Goal: Task Accomplishment & Management: Complete application form

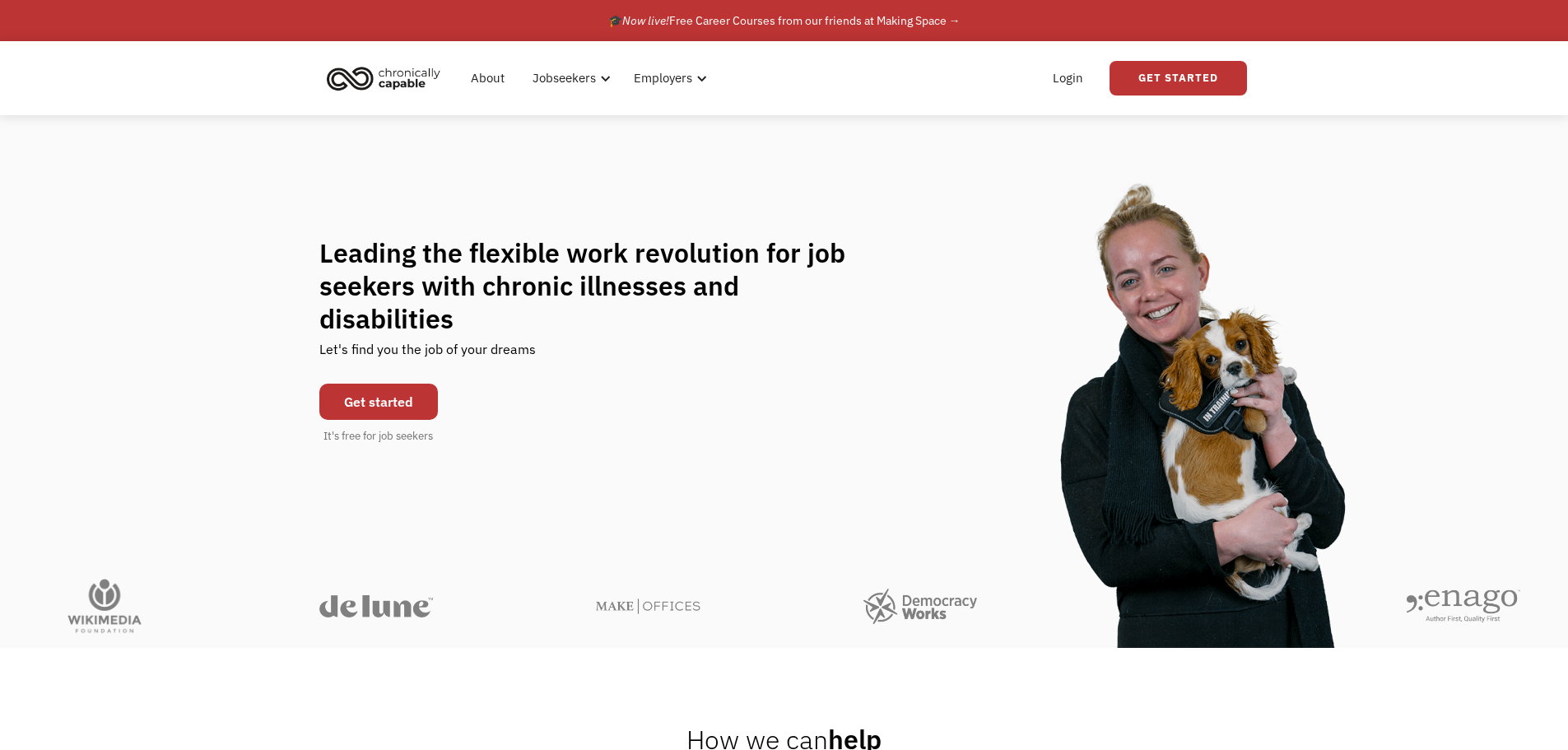
click at [398, 384] on link "Get started" at bounding box center [378, 402] width 118 height 36
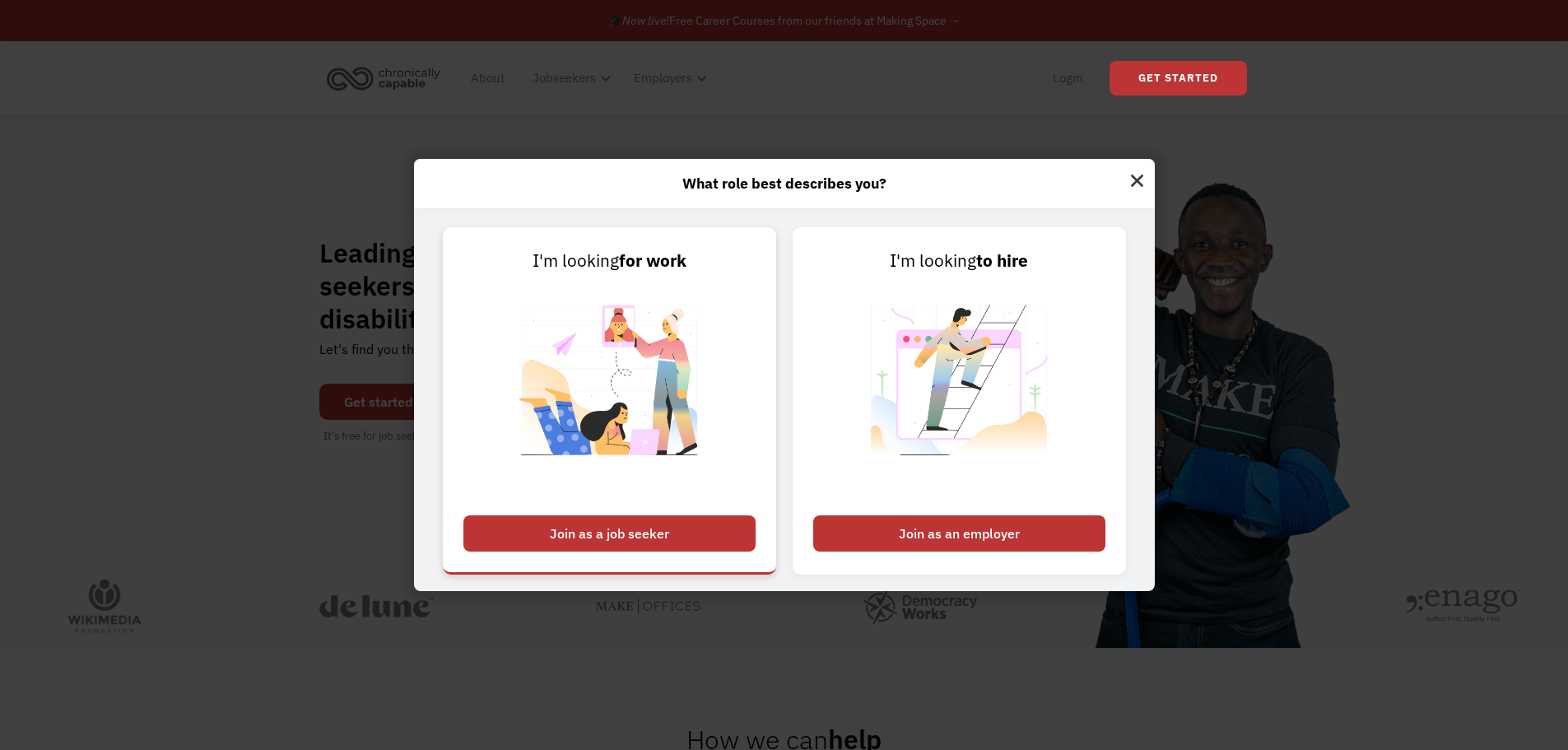
click at [540, 534] on div "Join as a job seeker" at bounding box center [609, 534] width 292 height 36
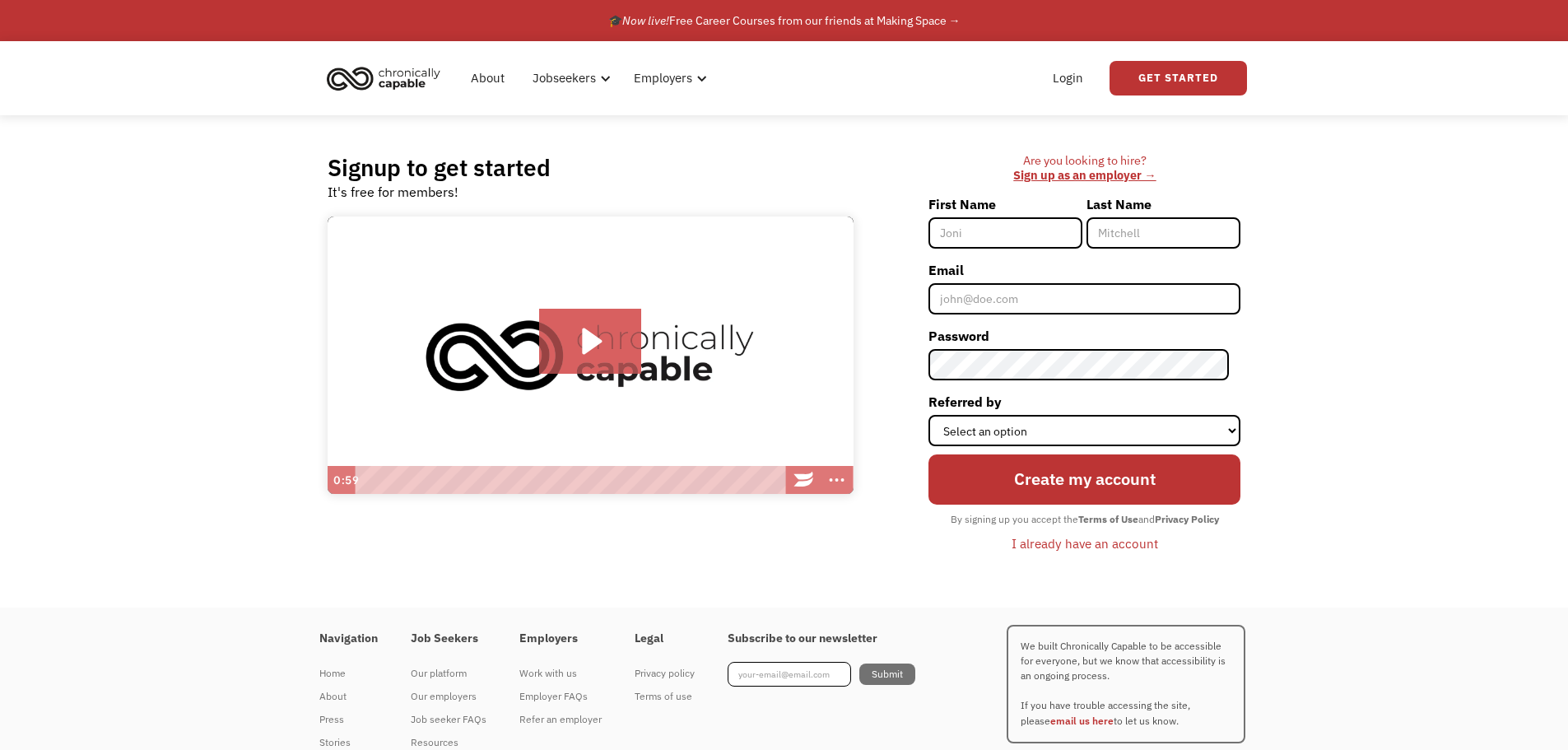
click at [960, 236] on input "First Name" at bounding box center [1004, 233] width 154 height 31
type input "Marie"
type input "Donfrio"
click at [1040, 305] on input "Email" at bounding box center [1084, 299] width 312 height 31
type input "[EMAIL_ADDRESS][DOMAIN_NAME]"
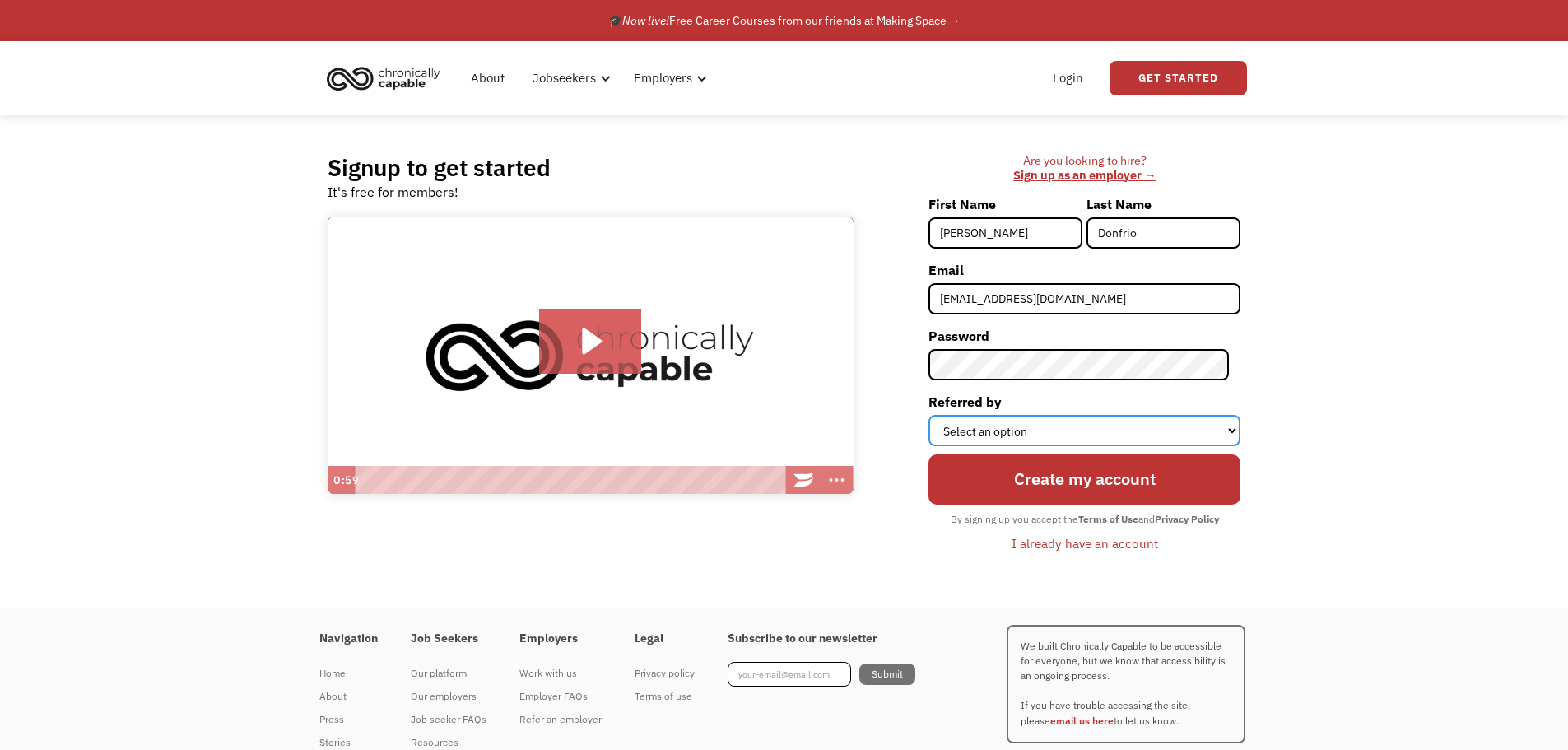
click at [1046, 419] on select "Select an option Instagram Facebook Twitter Search Engine News Article Word of …" at bounding box center [1084, 431] width 312 height 31
select select "Word of Mouth"
click at [940, 415] on select "Select an option Instagram Facebook Twitter Search Engine News Article Word of …" at bounding box center [1084, 431] width 312 height 31
click at [1039, 481] on input "Create my account" at bounding box center [1084, 480] width 312 height 50
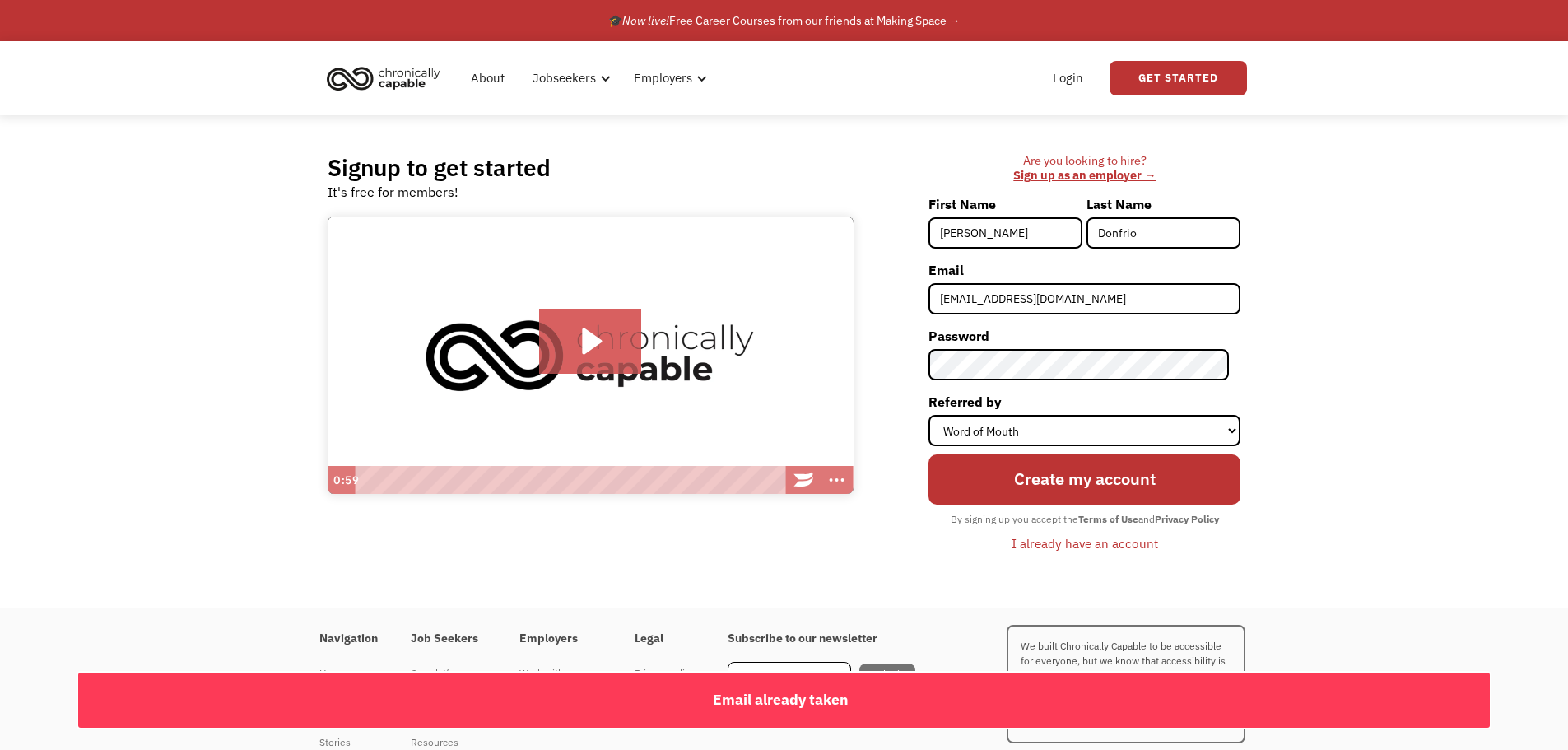
click at [1046, 551] on div "I already have an account" at bounding box center [1084, 543] width 147 height 20
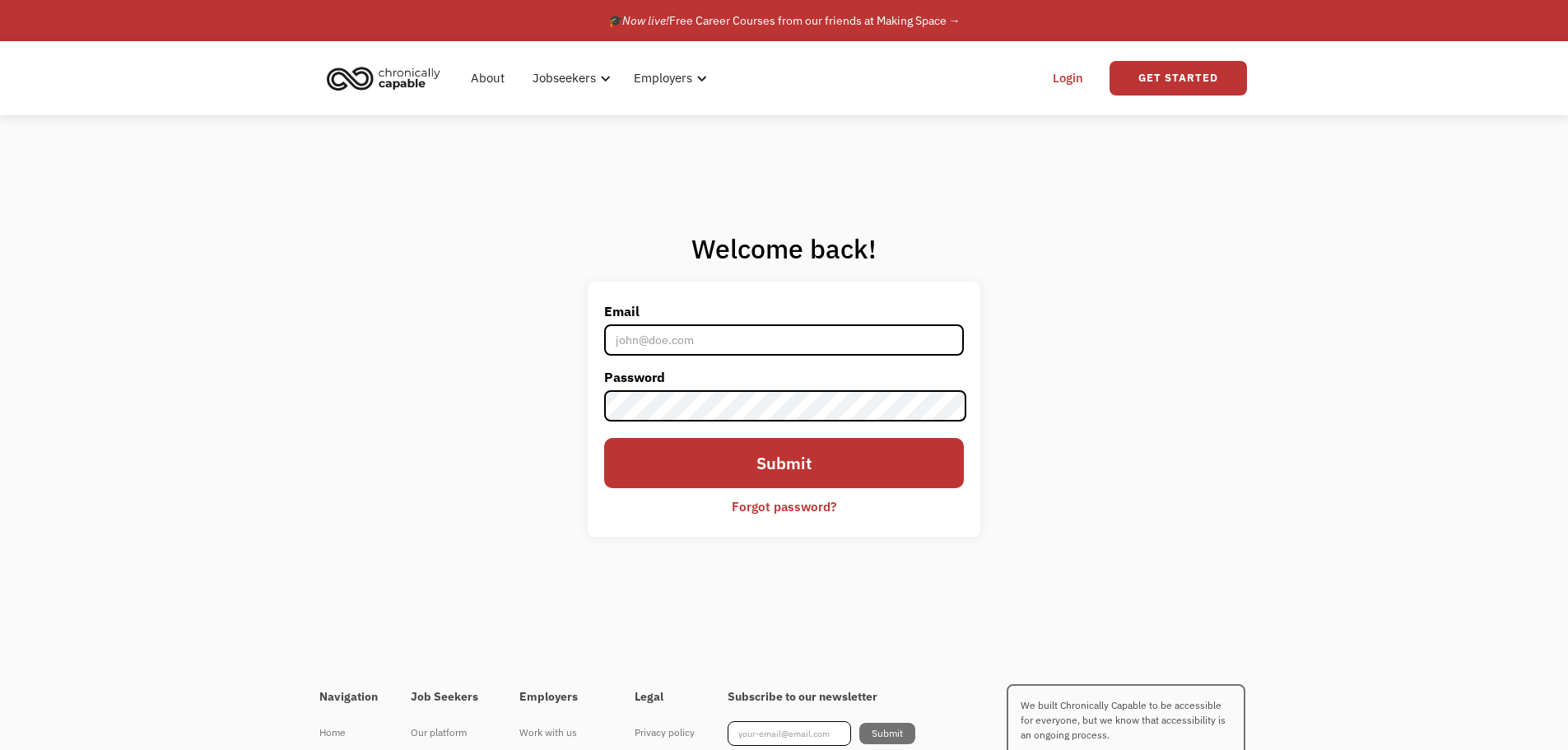
click at [811, 512] on div "Forgot password?" at bounding box center [784, 506] width 105 height 20
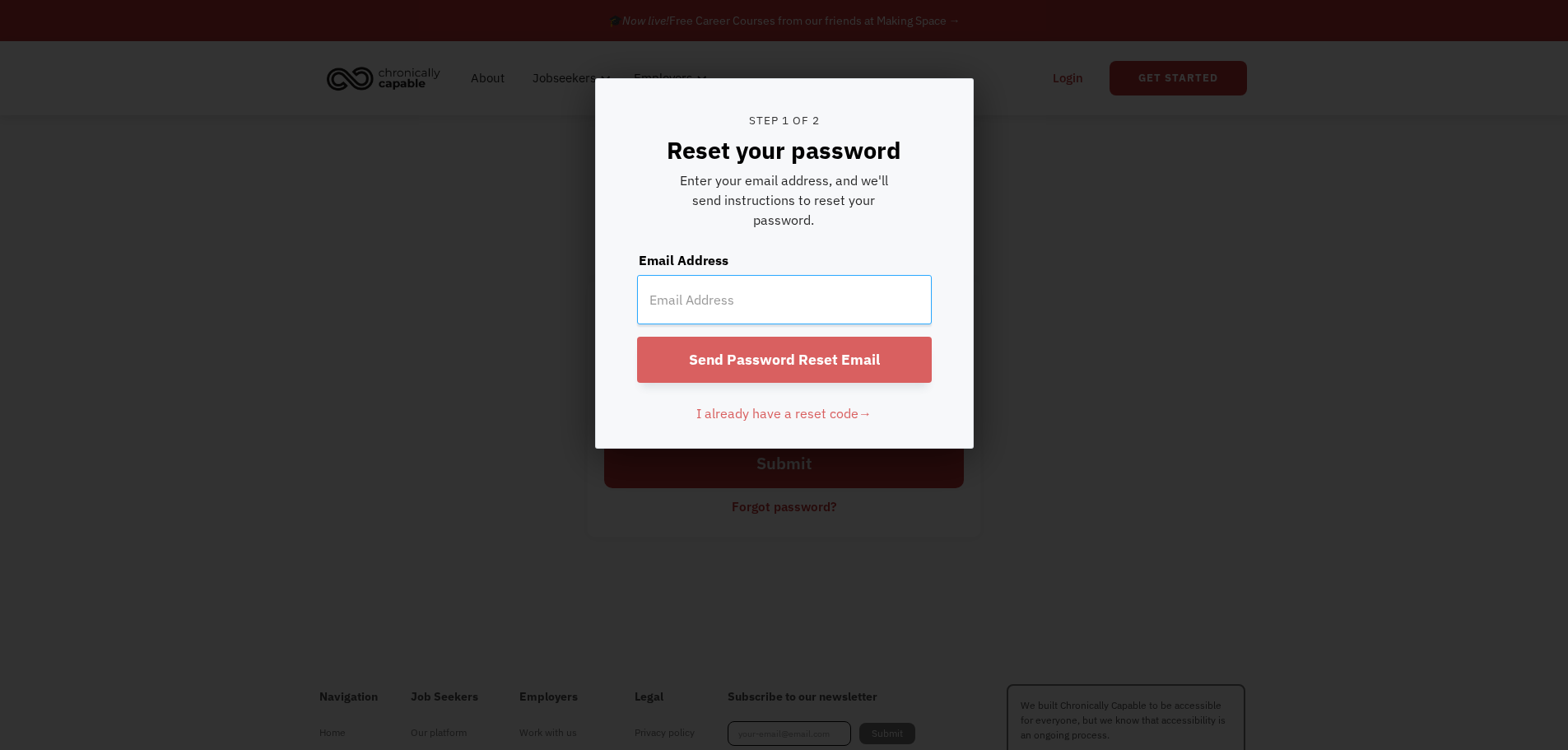
click at [745, 312] on input "email" at bounding box center [784, 299] width 294 height 50
type input "[EMAIL_ADDRESS][DOMAIN_NAME]"
click at [721, 342] on input "Send Password Reset Email" at bounding box center [784, 360] width 294 height 46
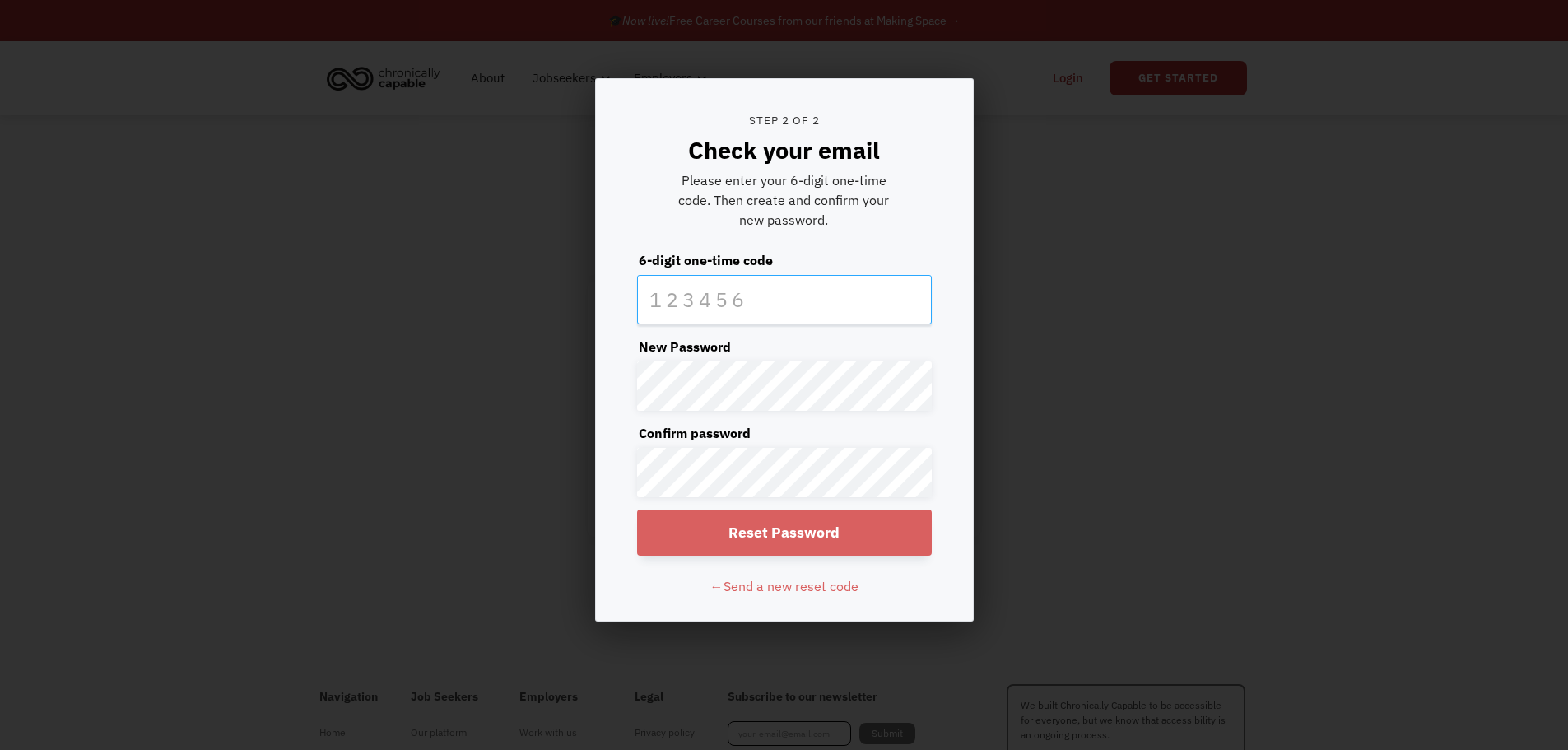
click at [703, 298] on input "text" at bounding box center [784, 299] width 294 height 50
type input "571690"
click at [771, 533] on input "Reset Password" at bounding box center [784, 533] width 294 height 46
type input "[EMAIL_ADDRESS][DOMAIN_NAME]"
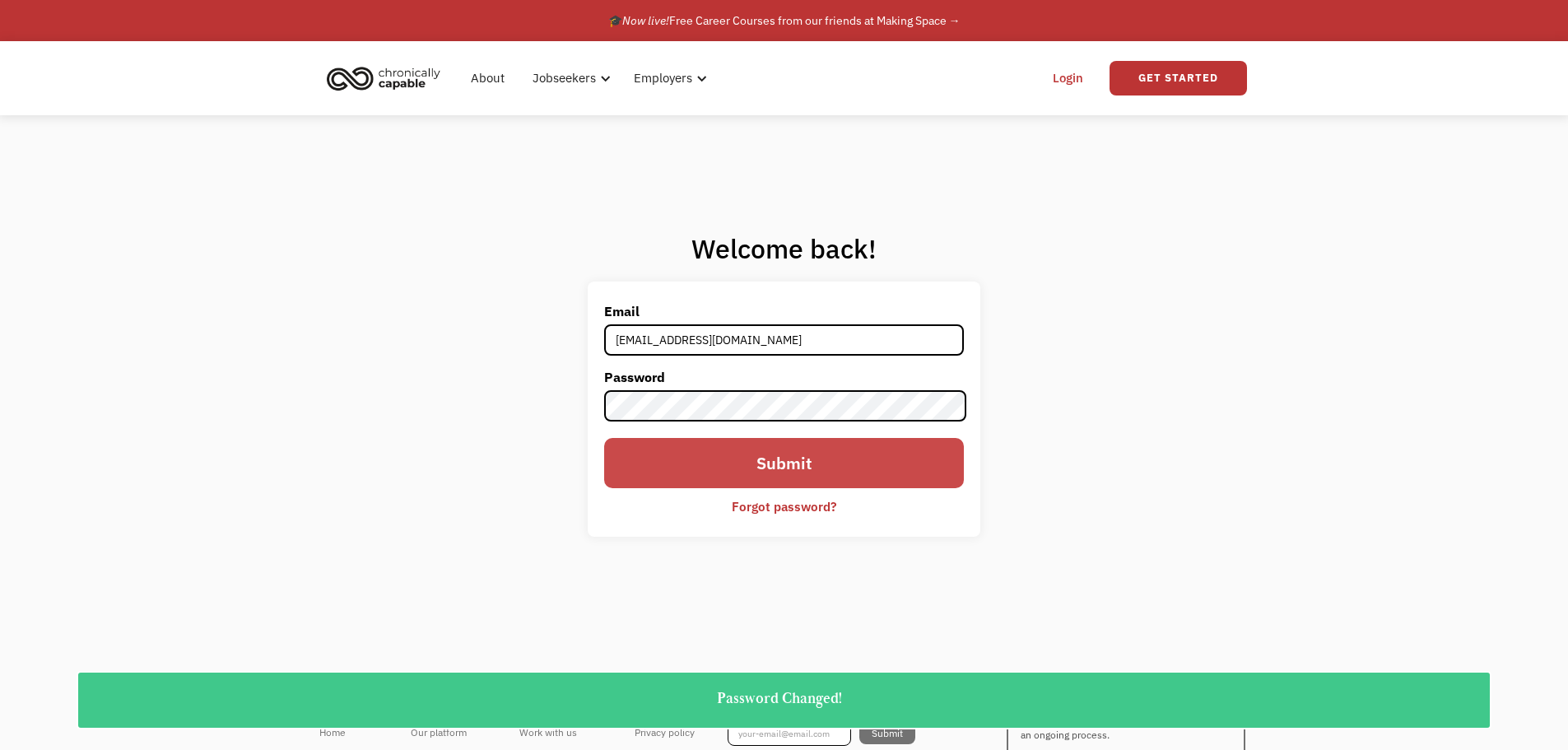
click at [821, 457] on input "Submit" at bounding box center [783, 463] width 359 height 50
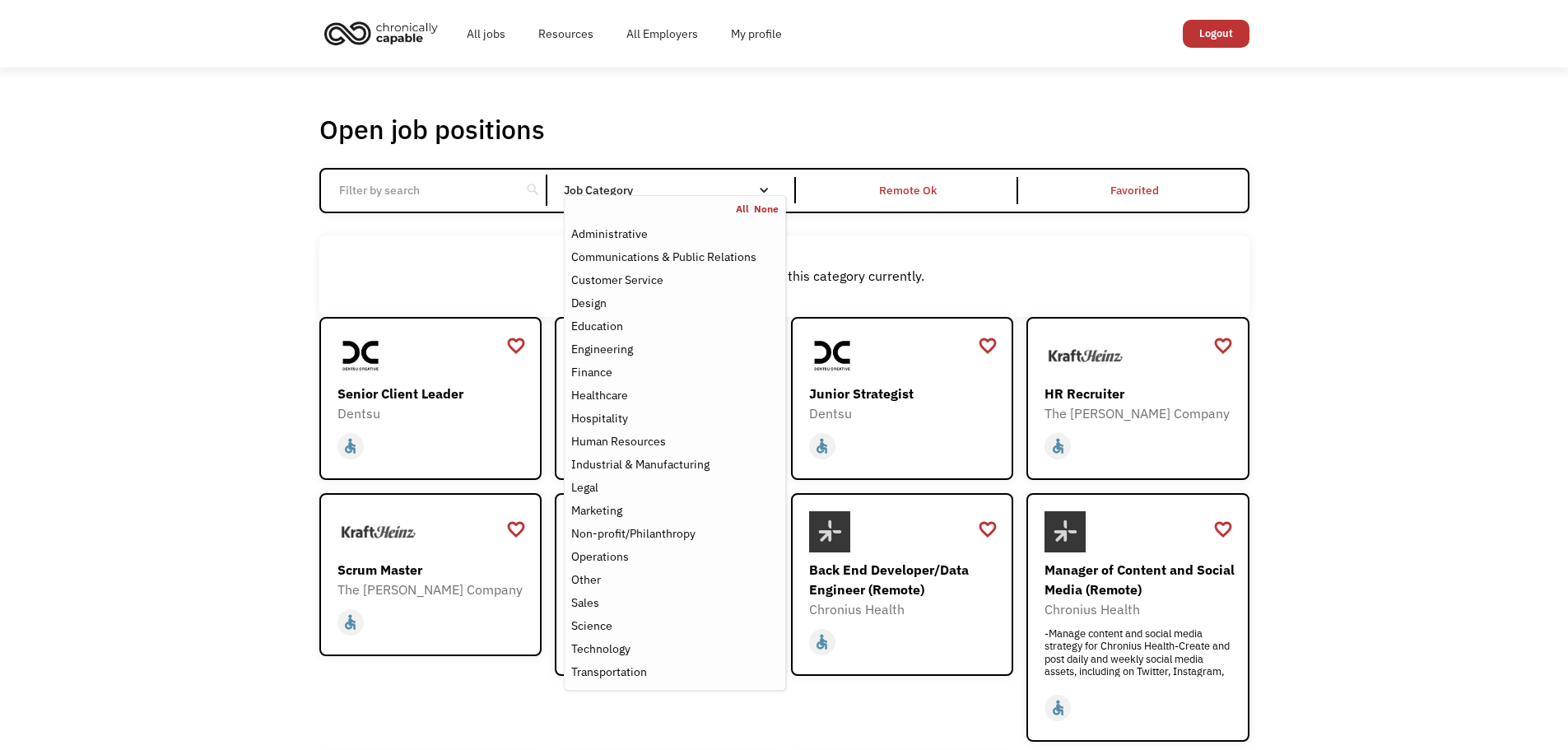
click at [634, 189] on div "Job Category" at bounding box center [674, 190] width 221 height 11
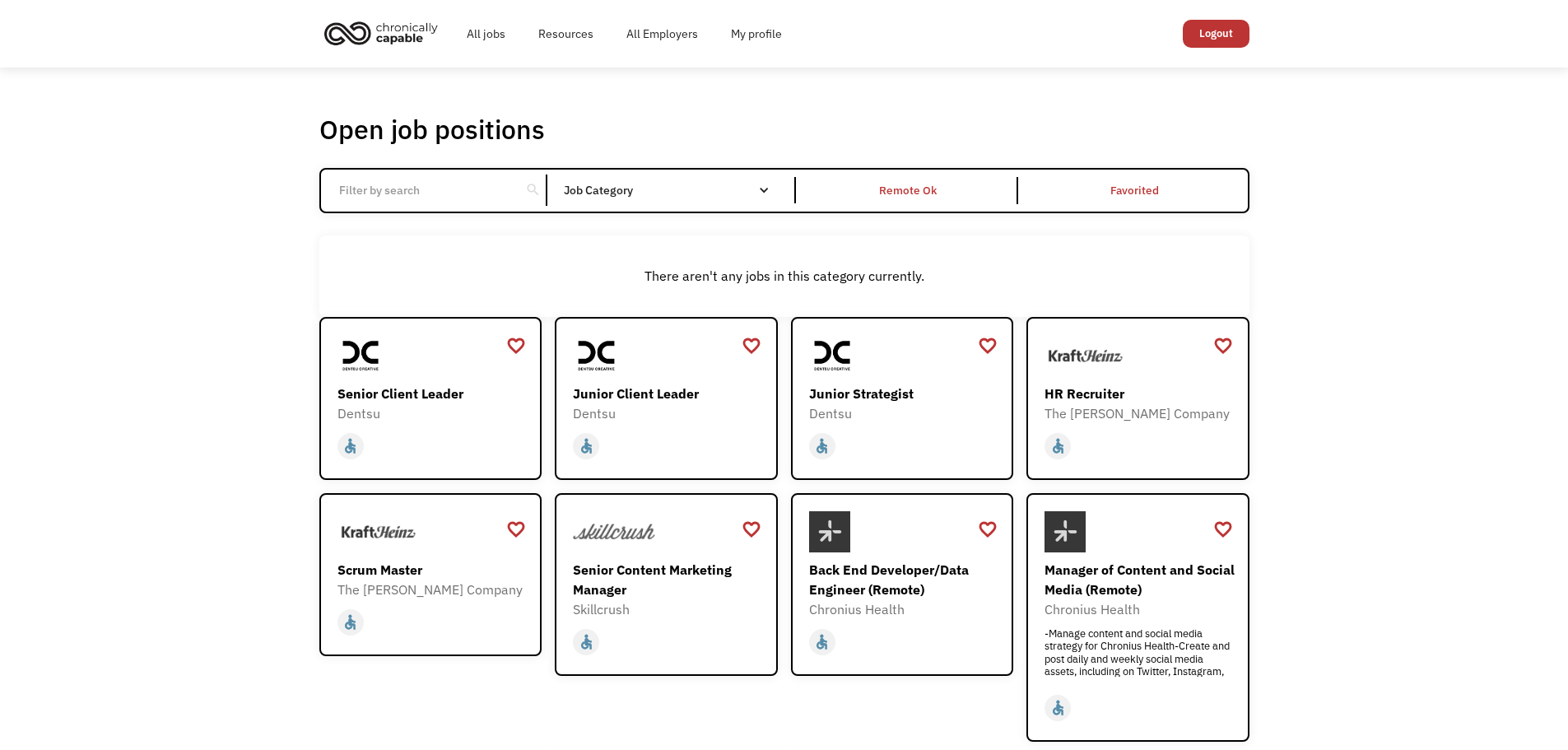
click at [634, 189] on div "Job Category" at bounding box center [674, 190] width 221 height 11
click at [897, 201] on div "Remote Ok" at bounding box center [908, 191] width 219 height 27
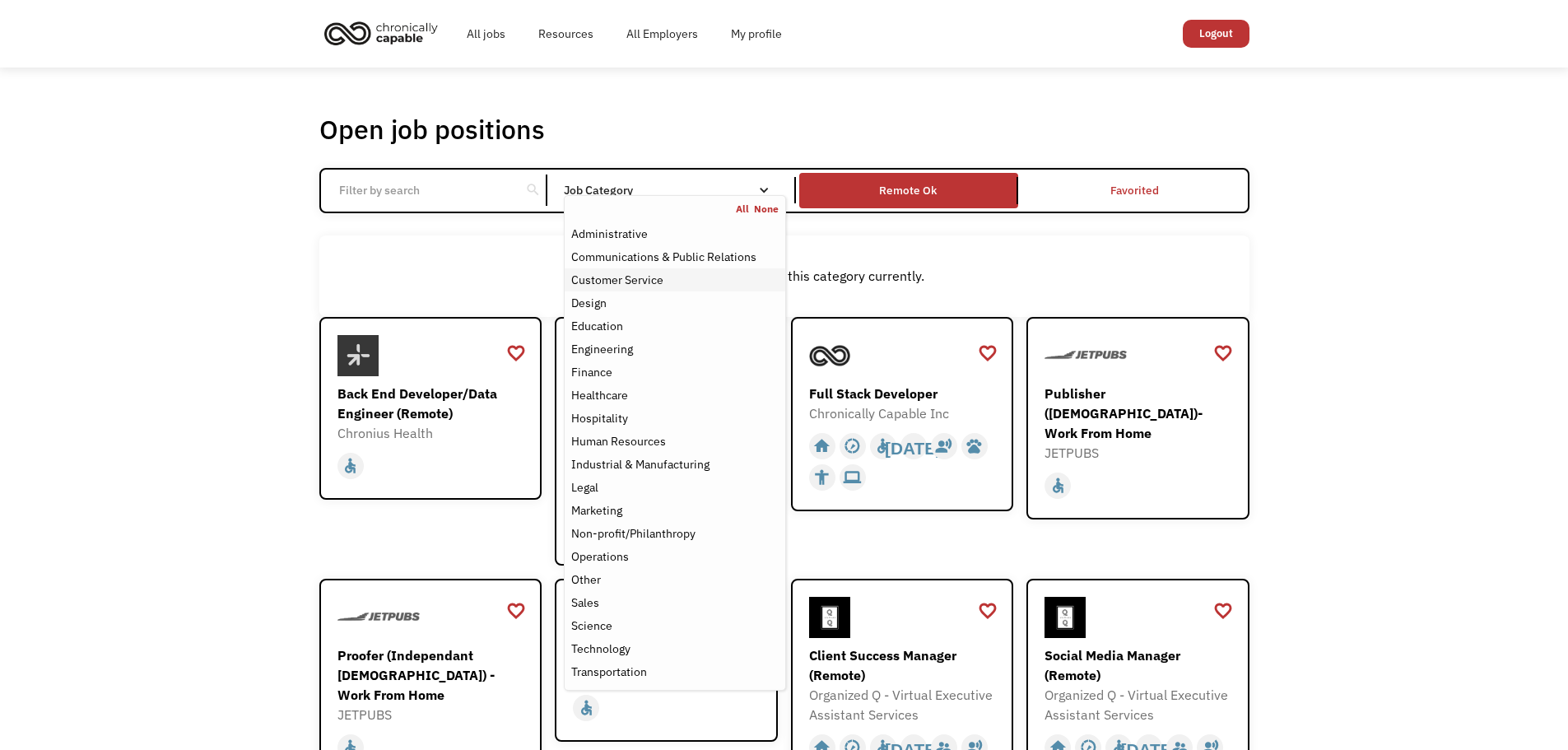
click at [629, 286] on div "Customer Service" at bounding box center [617, 280] width 92 height 20
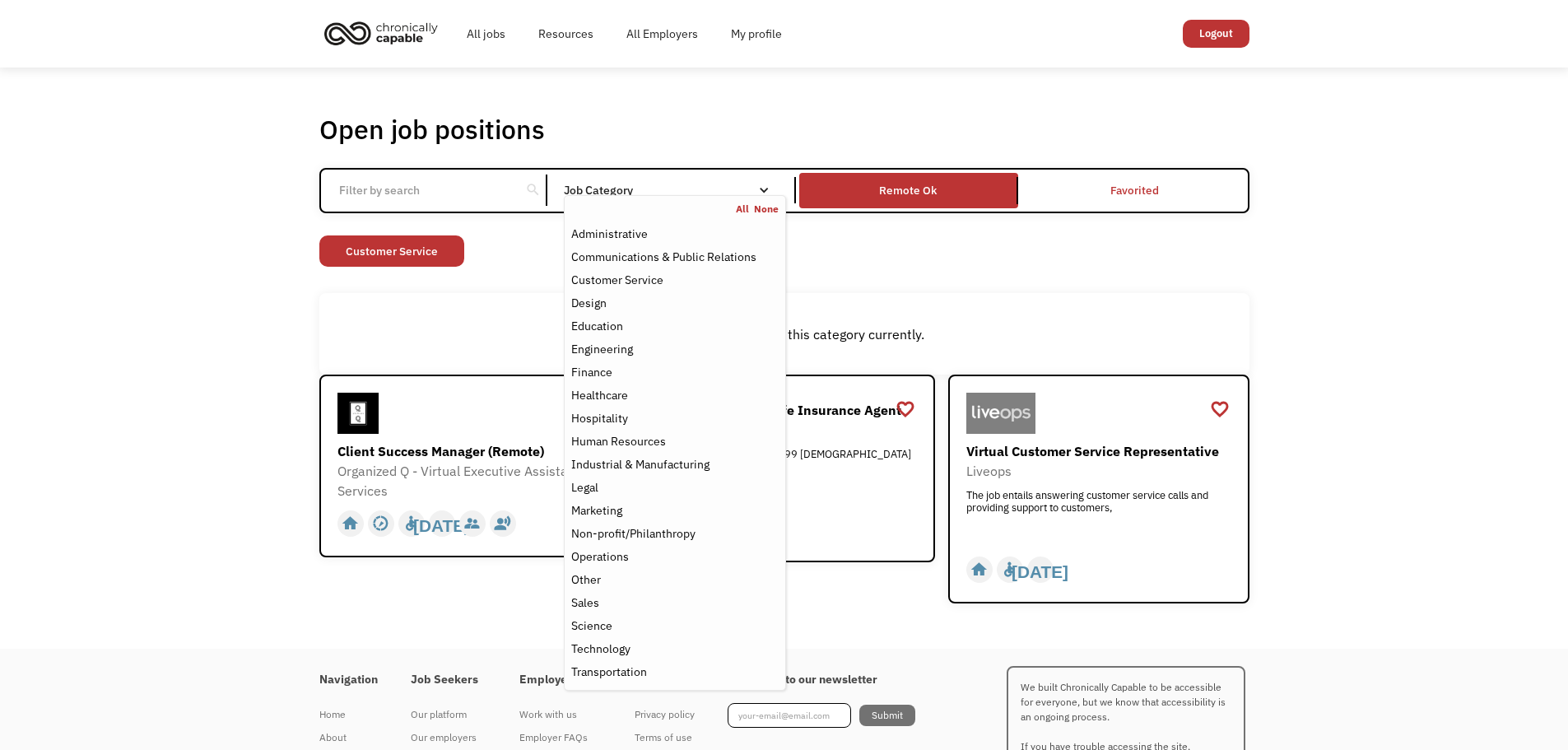
click at [214, 364] on div "Open job positions You have X liked items Search search Filter by category Admi…" at bounding box center [784, 358] width 1568 height 581
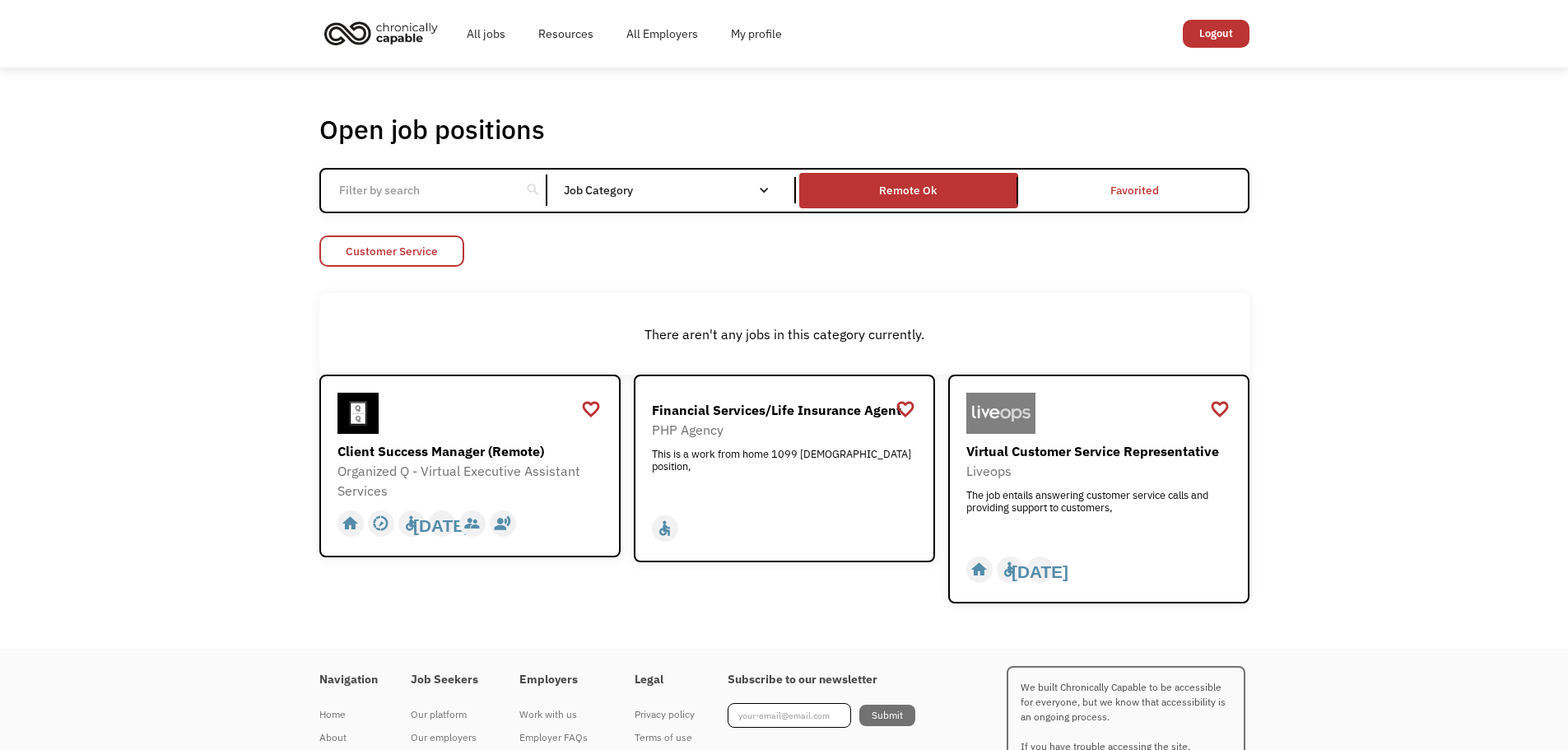
click at [442, 258] on link "Customer Service" at bounding box center [391, 251] width 145 height 31
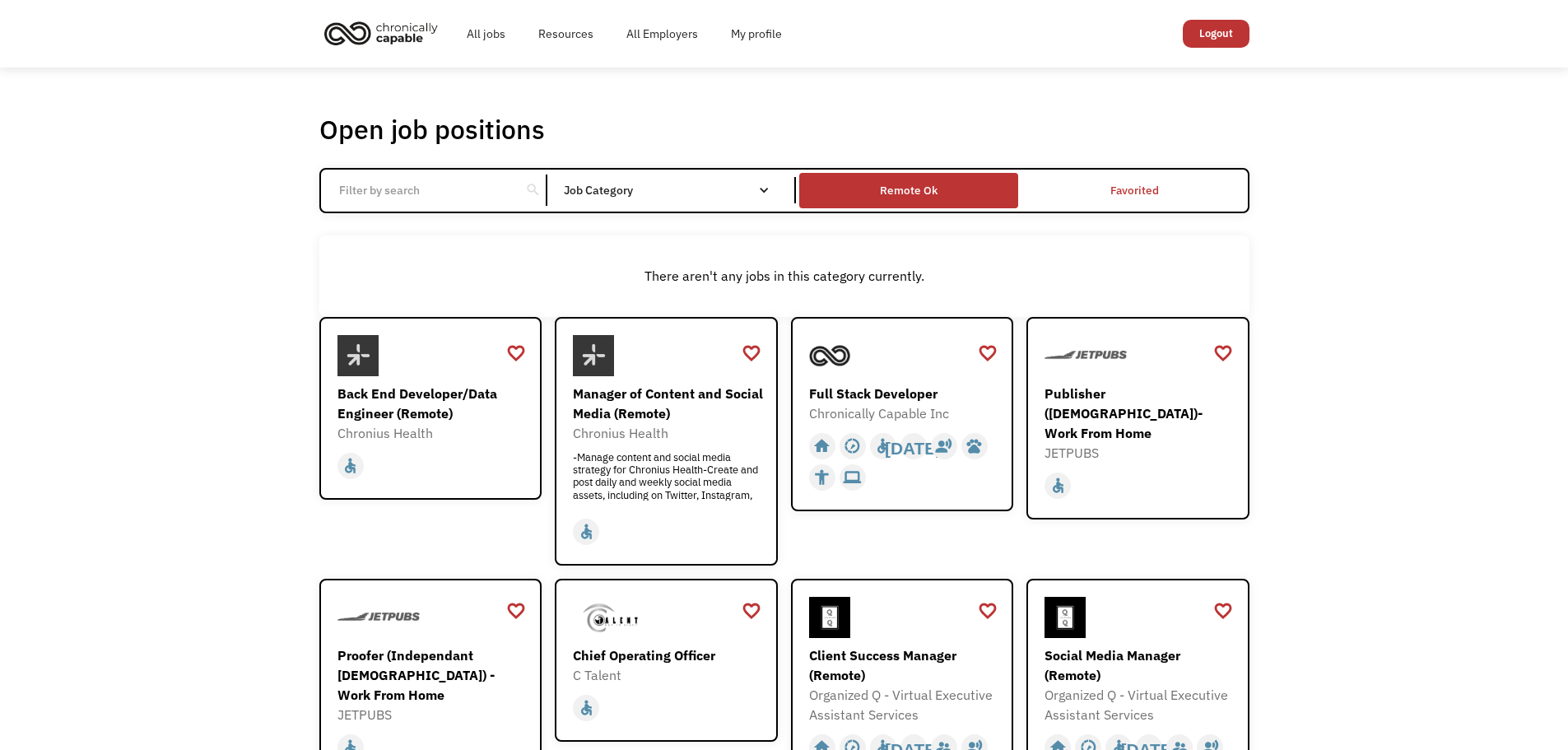
click at [864, 199] on div "Remote Ok" at bounding box center [908, 191] width 219 height 27
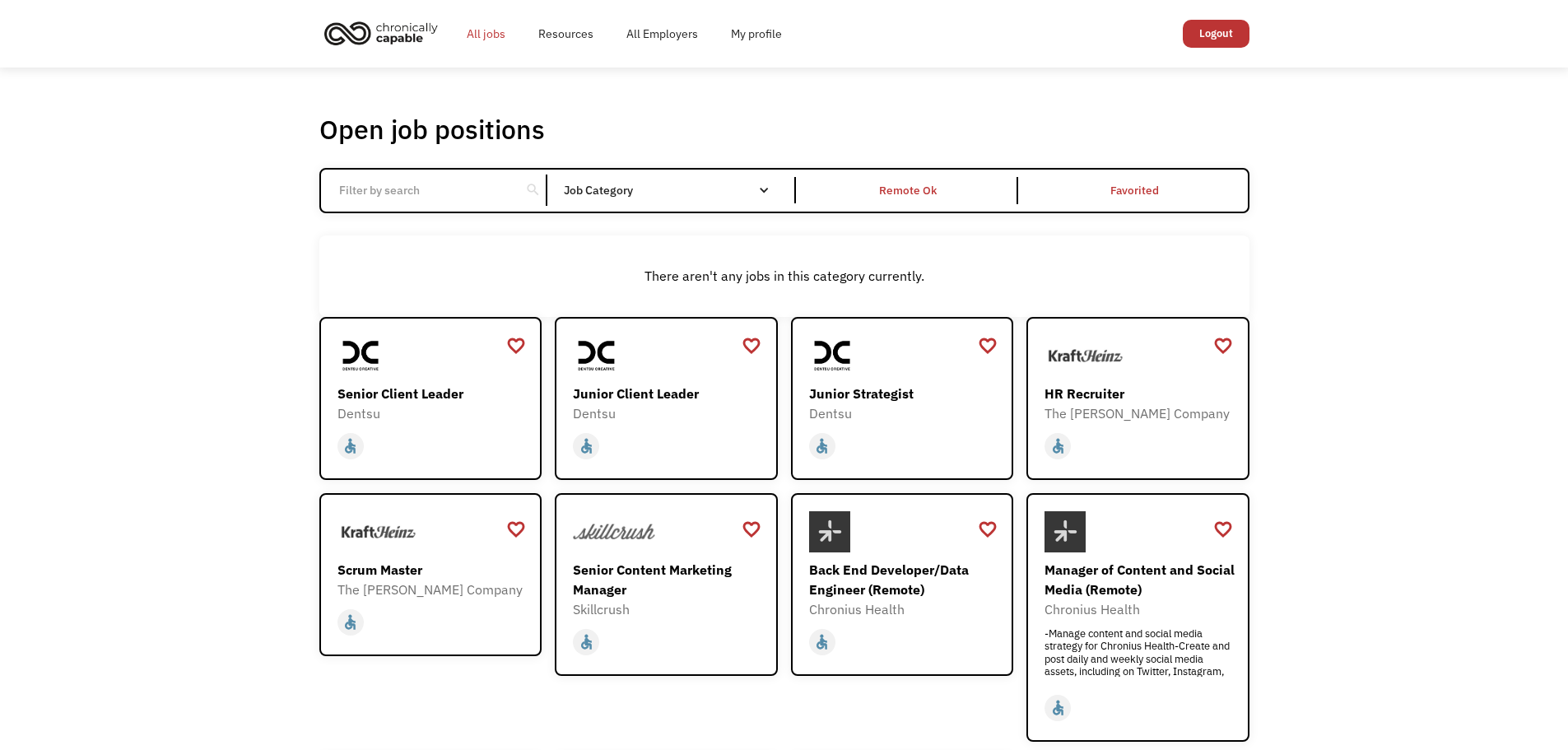
click at [492, 38] on link "All jobs" at bounding box center [485, 33] width 71 height 52
click at [935, 200] on div "Remote Ok" at bounding box center [908, 190] width 57 height 20
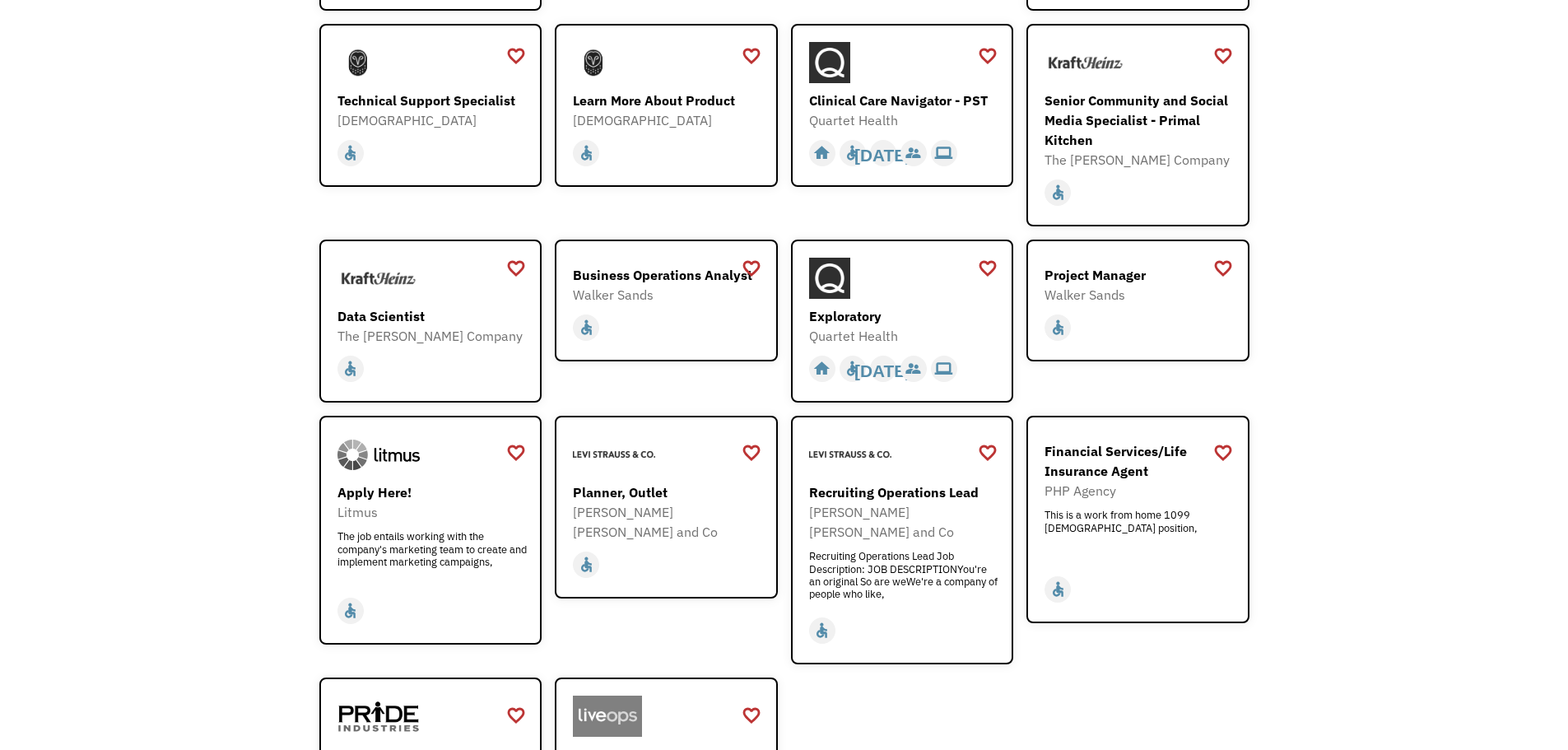
scroll to position [1559, 0]
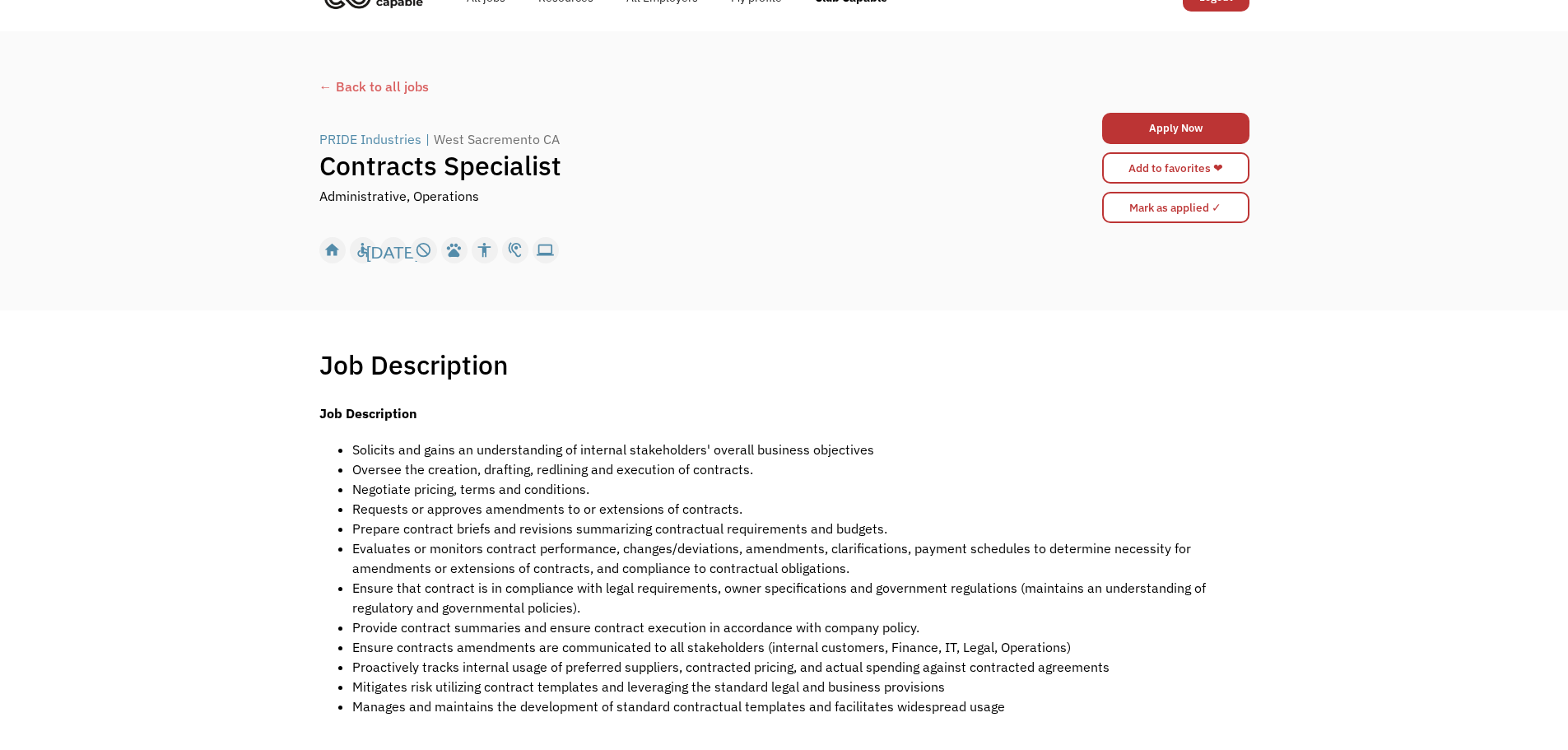
scroll to position [82, 0]
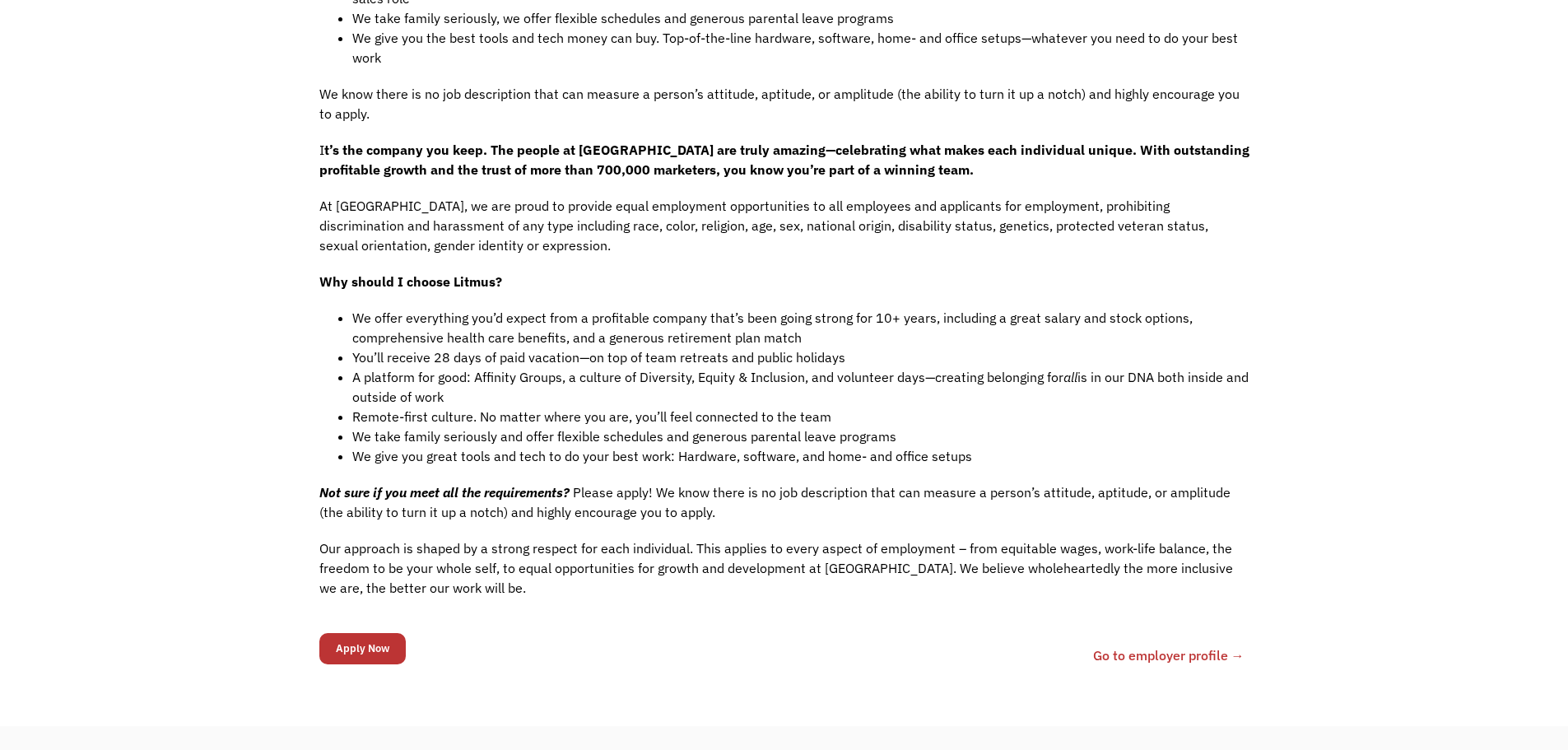
scroll to position [1152, 0]
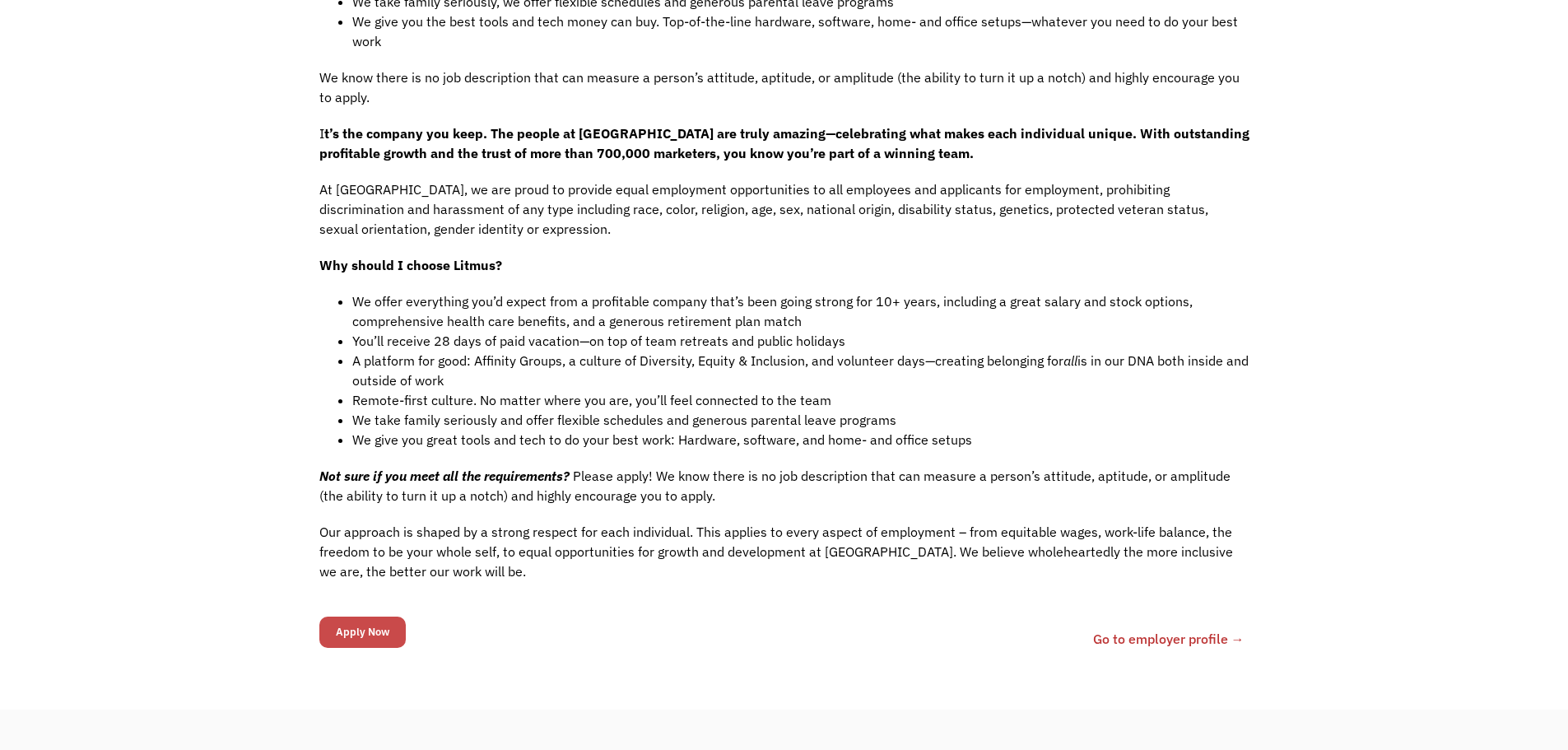
click at [348, 617] on input "Apply Now" at bounding box center [362, 632] width 87 height 31
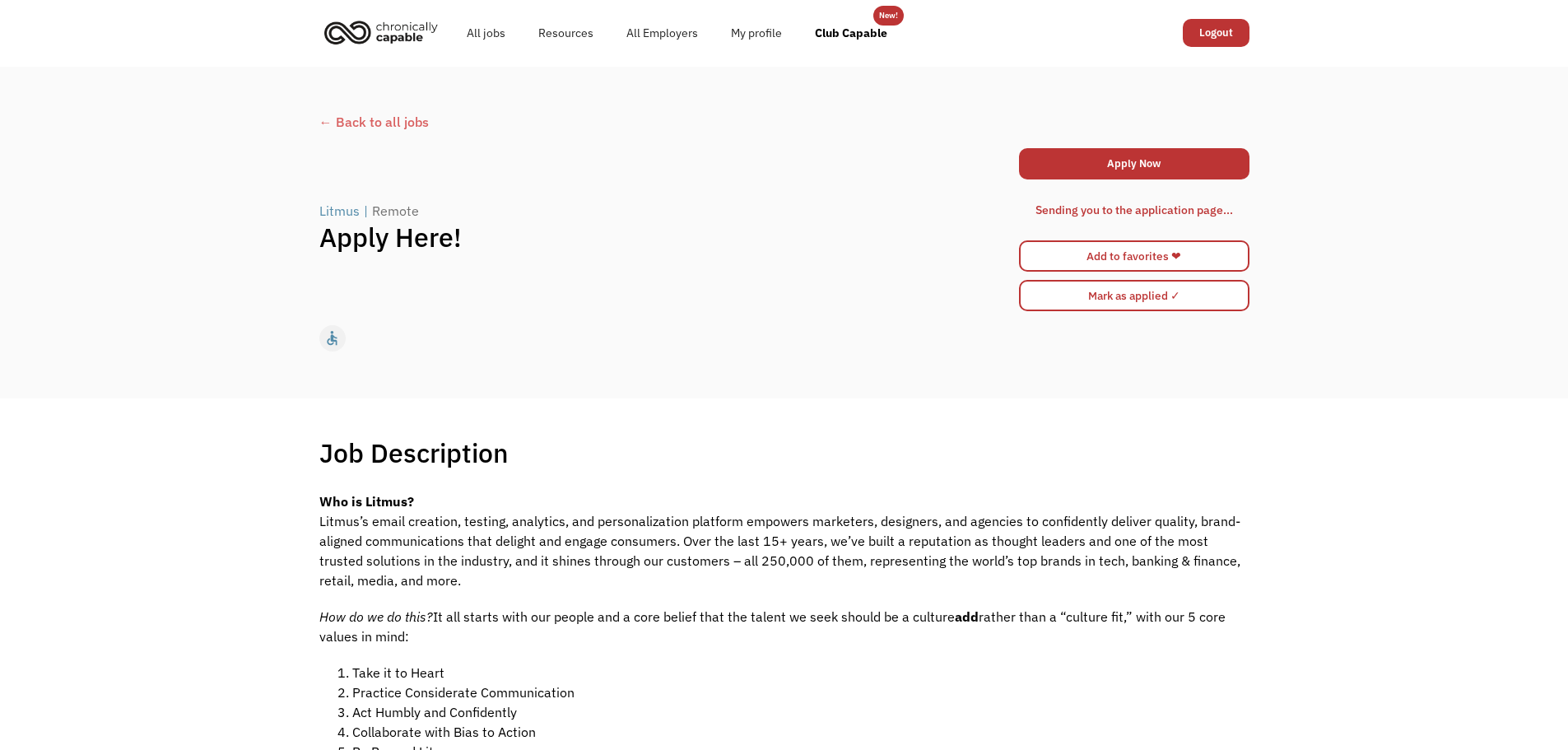
scroll to position [0, 0]
click at [1076, 169] on link "Apply Now" at bounding box center [1134, 165] width 231 height 31
click at [1163, 170] on link "Apply Now" at bounding box center [1134, 165] width 231 height 31
